Goal: Transaction & Acquisition: Purchase product/service

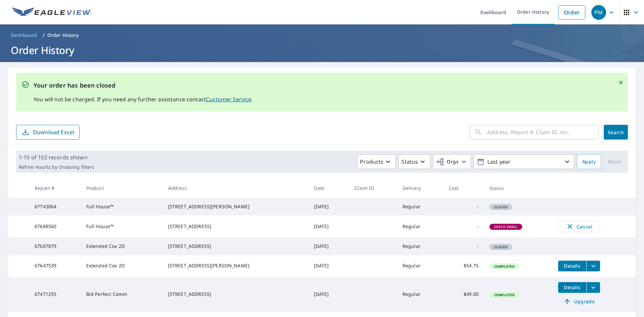
scroll to position [56, 0]
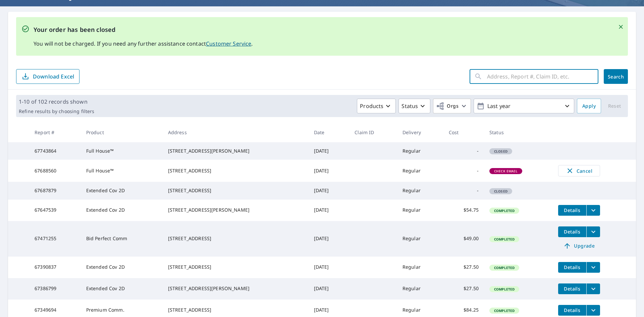
click at [522, 80] on input "text" at bounding box center [542, 76] width 111 height 19
paste input "[STREET_ADDRESS]"
drag, startPoint x: 520, startPoint y: 82, endPoint x: 475, endPoint y: 83, distance: 45.3
click at [475, 83] on div "4 Mill Rd Londonderry ​" at bounding box center [534, 76] width 129 height 15
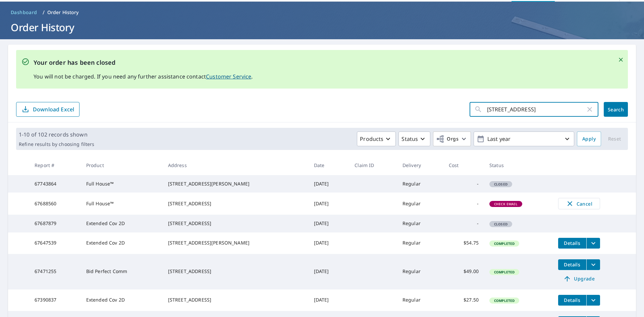
scroll to position [0, 0]
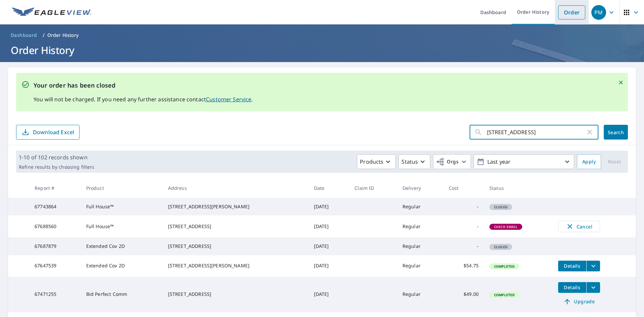
type input "[STREET_ADDRESS]"
click at [571, 12] on link "Order" at bounding box center [571, 12] width 27 height 14
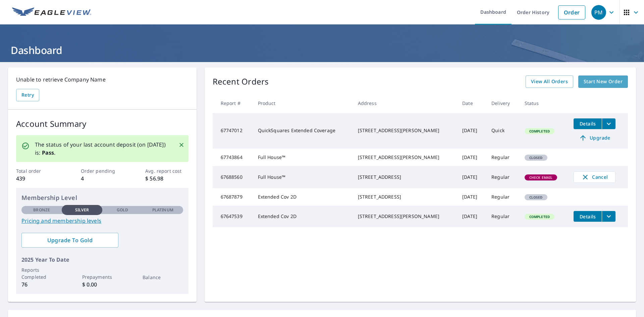
click at [587, 83] on span "Start New Order" at bounding box center [603, 81] width 39 height 8
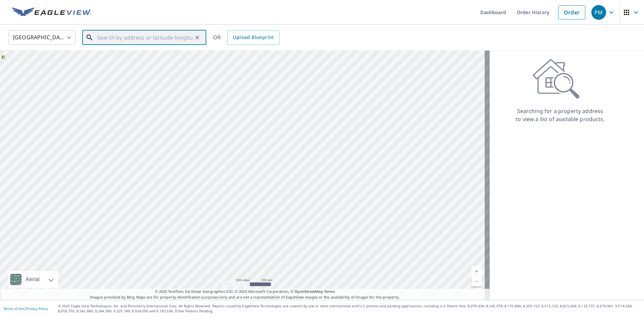
click at [168, 37] on input "text" at bounding box center [145, 37] width 96 height 19
paste input "[STREET_ADDRESS]"
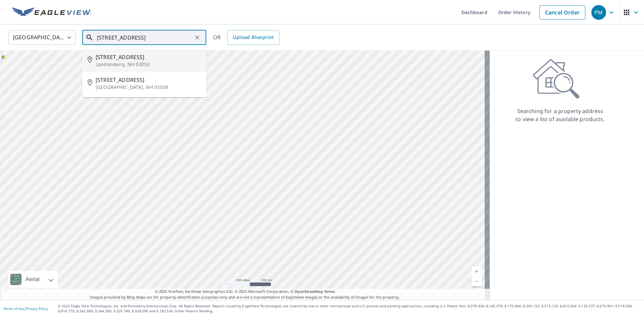
click at [162, 58] on span "[STREET_ADDRESS]" at bounding box center [148, 57] width 105 height 8
type input "[STREET_ADDRESS]"
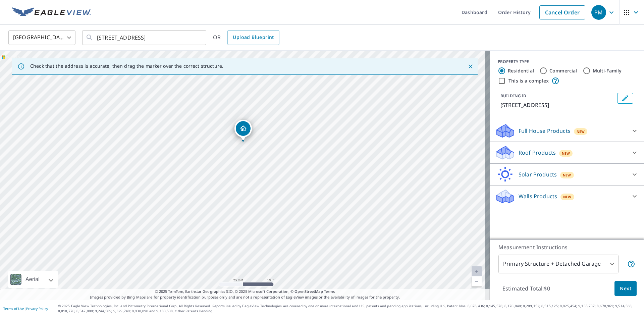
drag, startPoint x: 258, startPoint y: 225, endPoint x: 258, endPoint y: 191, distance: 33.6
click at [258, 191] on div "[STREET_ADDRESS]" at bounding box center [245, 175] width 490 height 249
